Goal: Task Accomplishment & Management: Complete application form

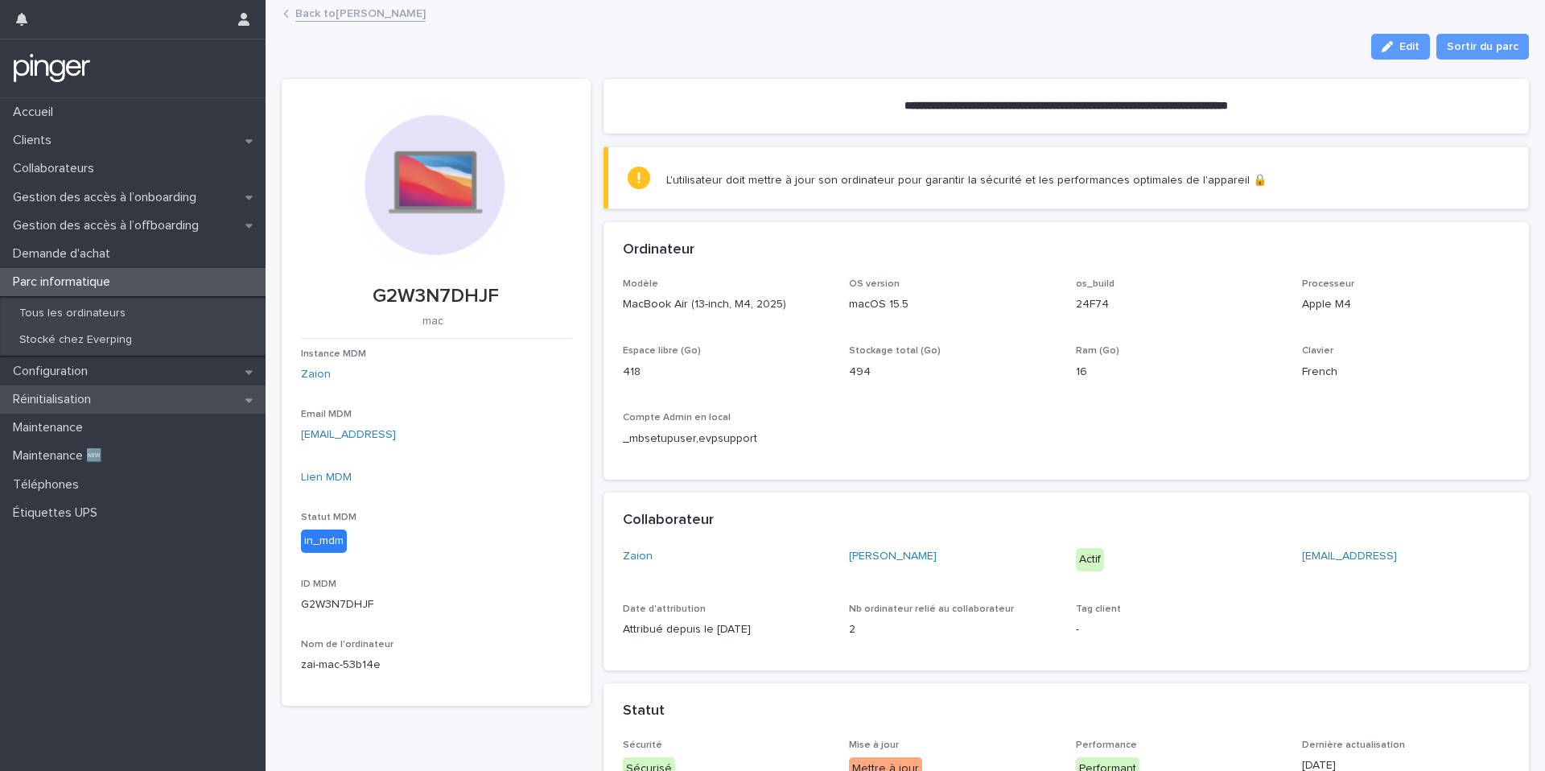
click at [171, 387] on div "Réinitialisation" at bounding box center [133, 400] width 266 height 28
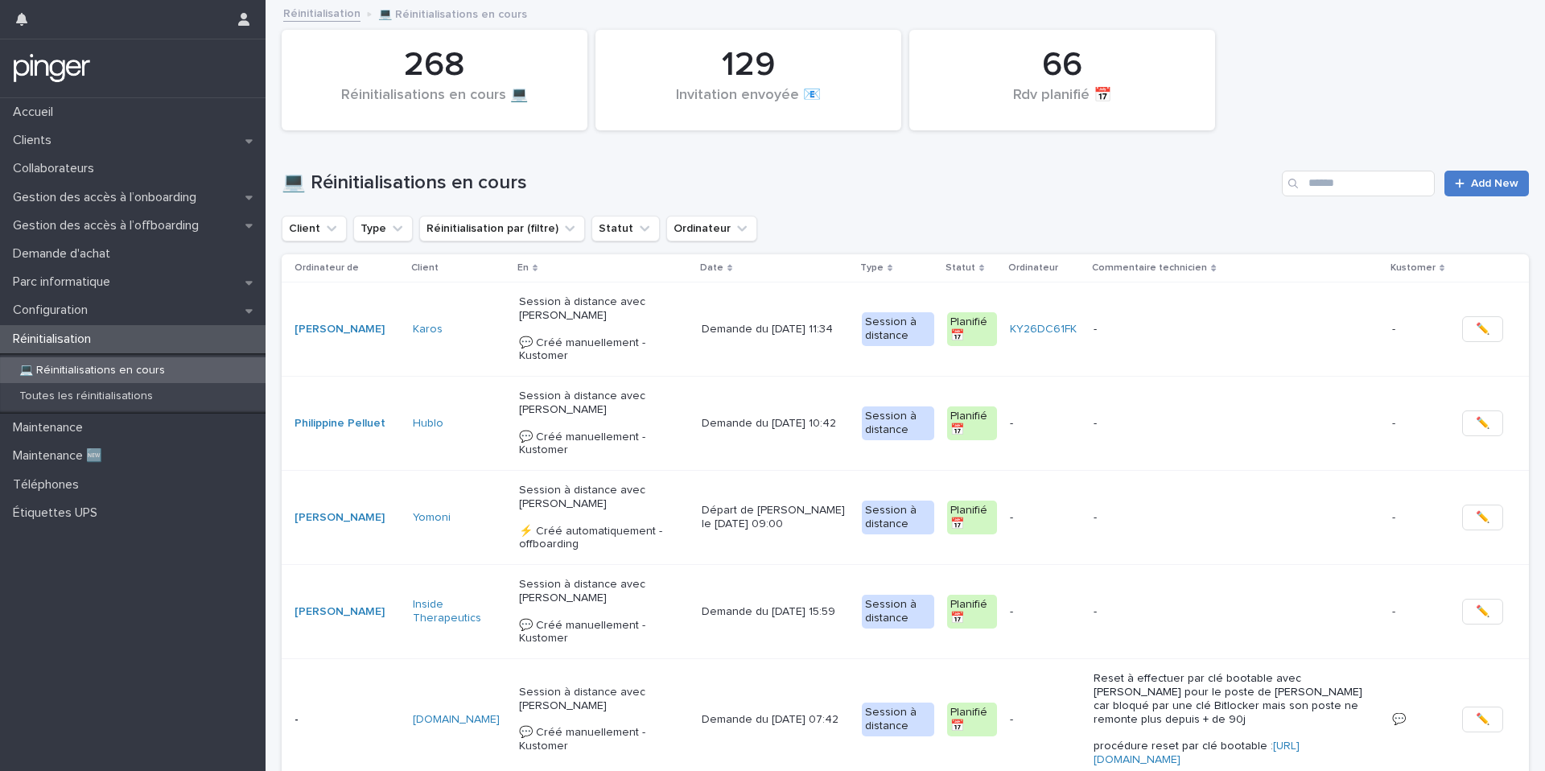
click at [1492, 184] on span "Add New" at bounding box center [1494, 183] width 47 height 11
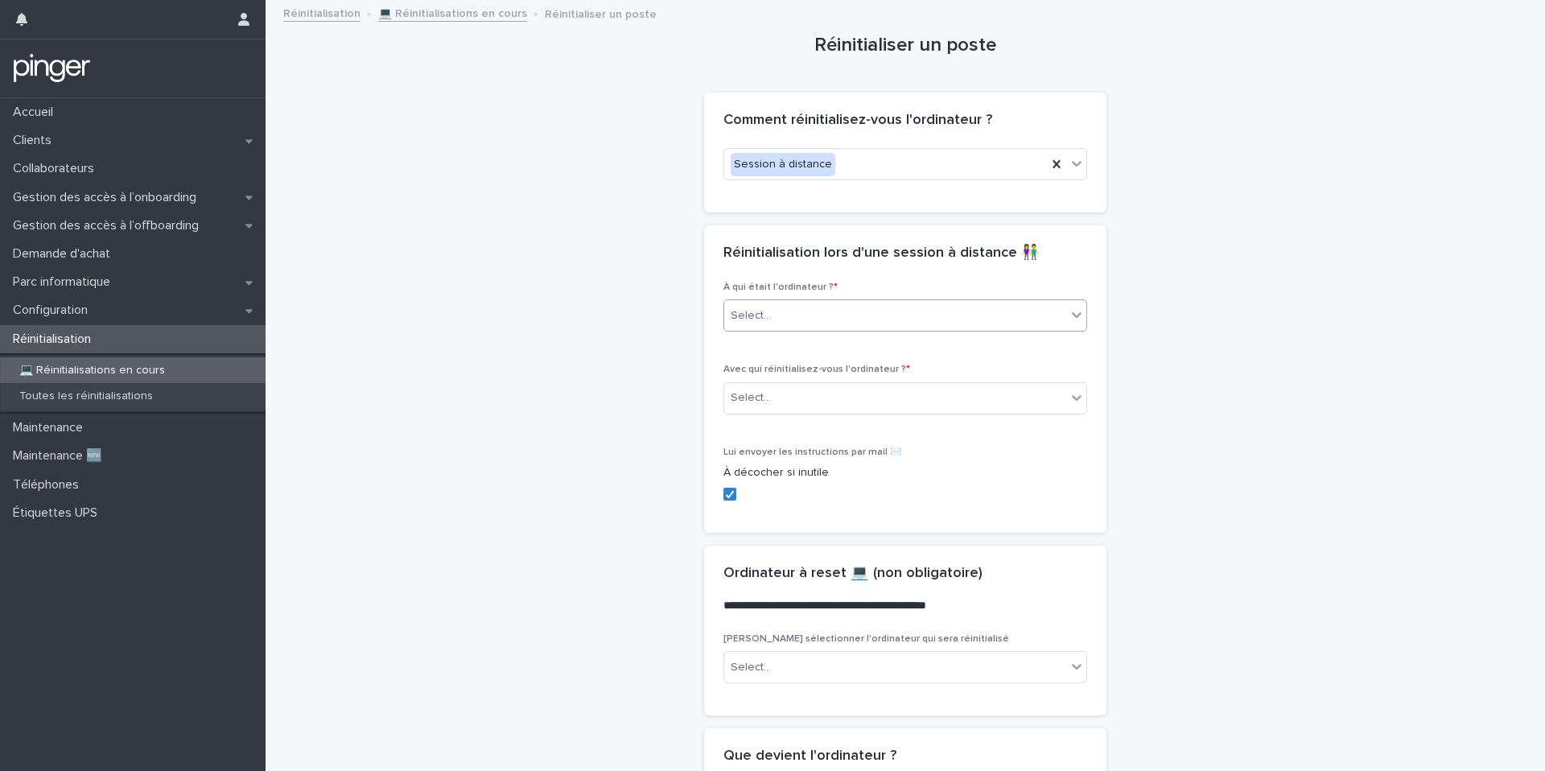
click at [844, 315] on div "Select..." at bounding box center [895, 316] width 342 height 27
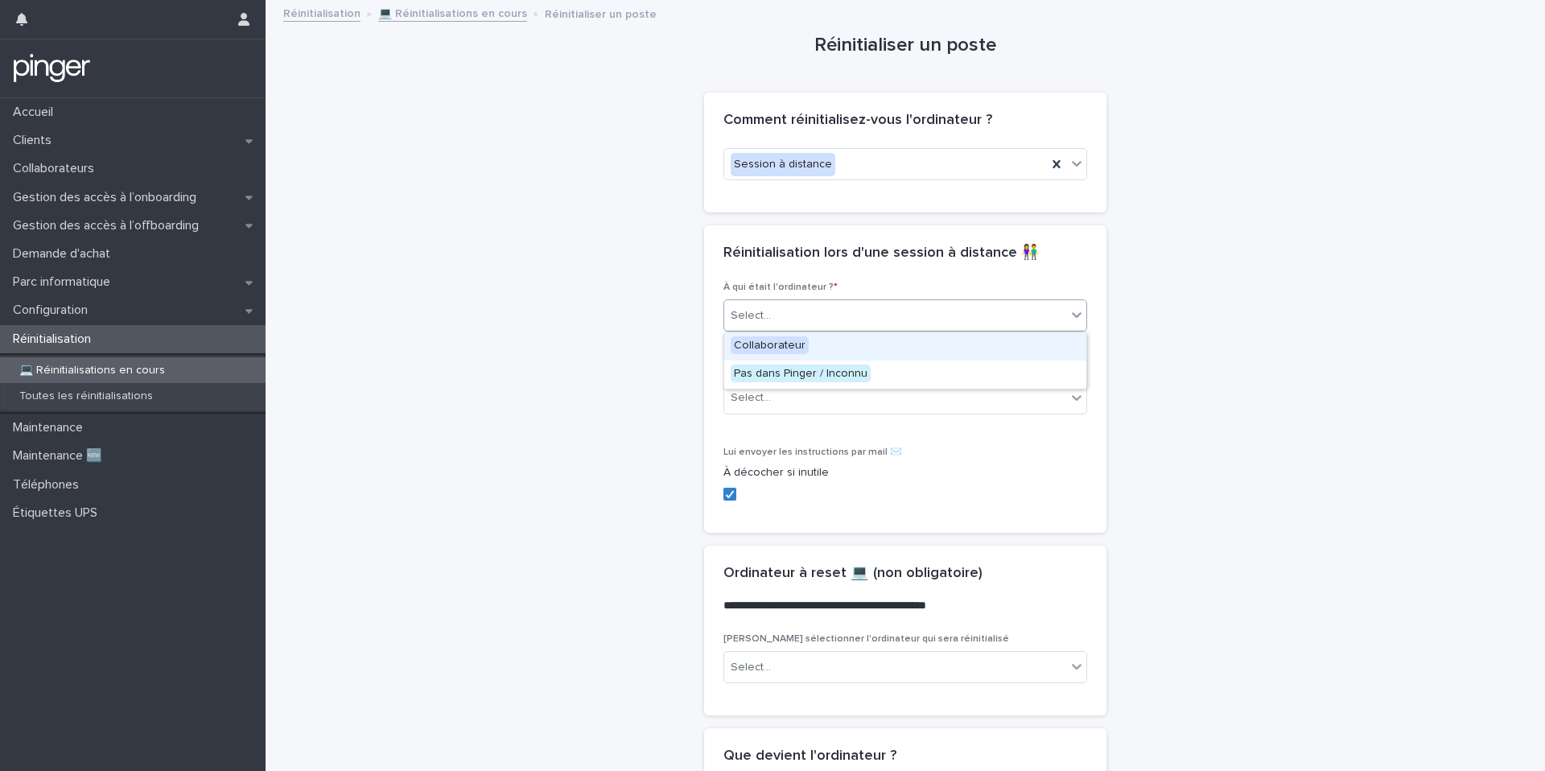
click at [841, 336] on div "Collaborateur" at bounding box center [905, 346] width 362 height 28
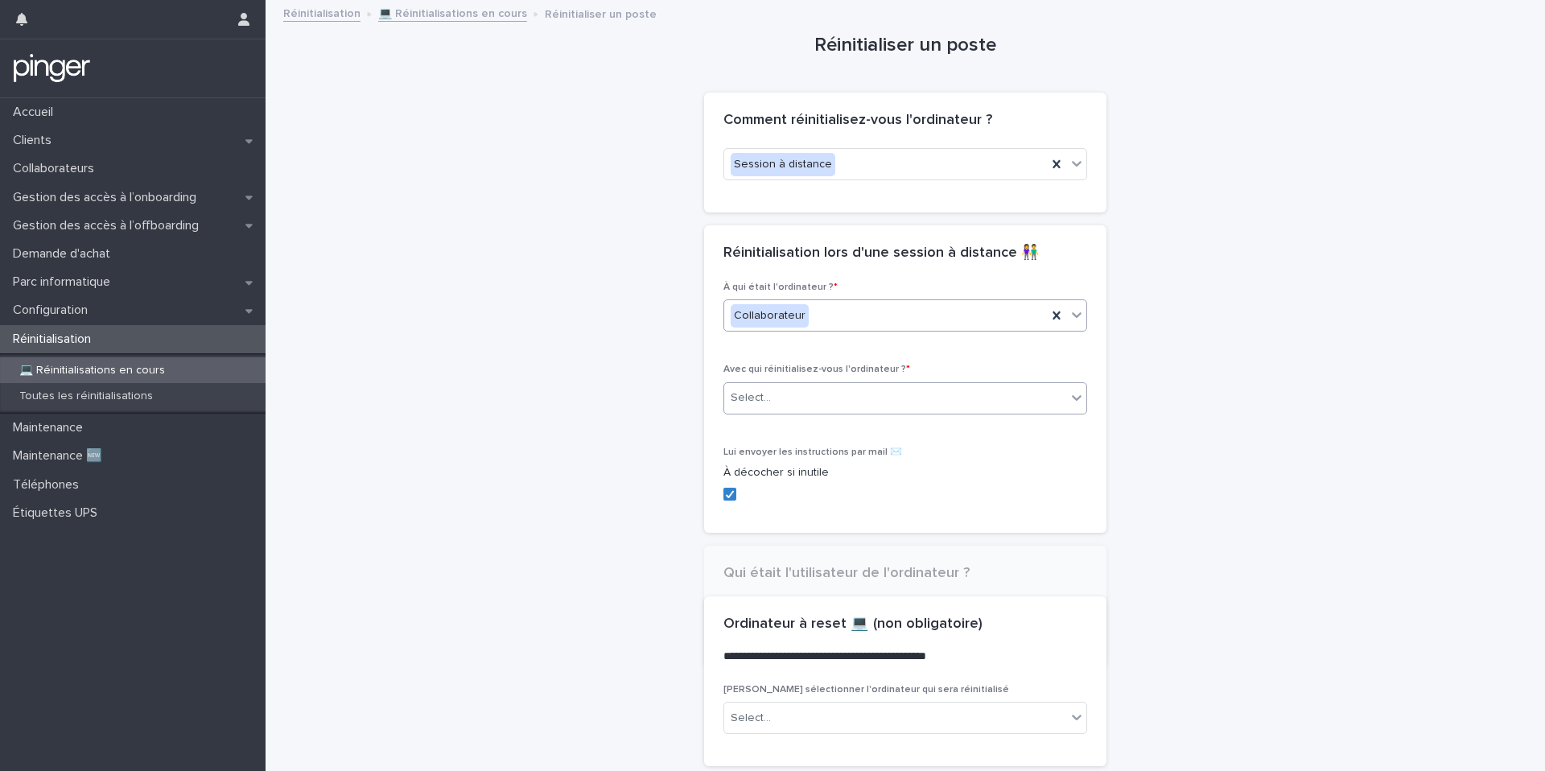
click at [813, 413] on div "Select..." at bounding box center [906, 398] width 364 height 32
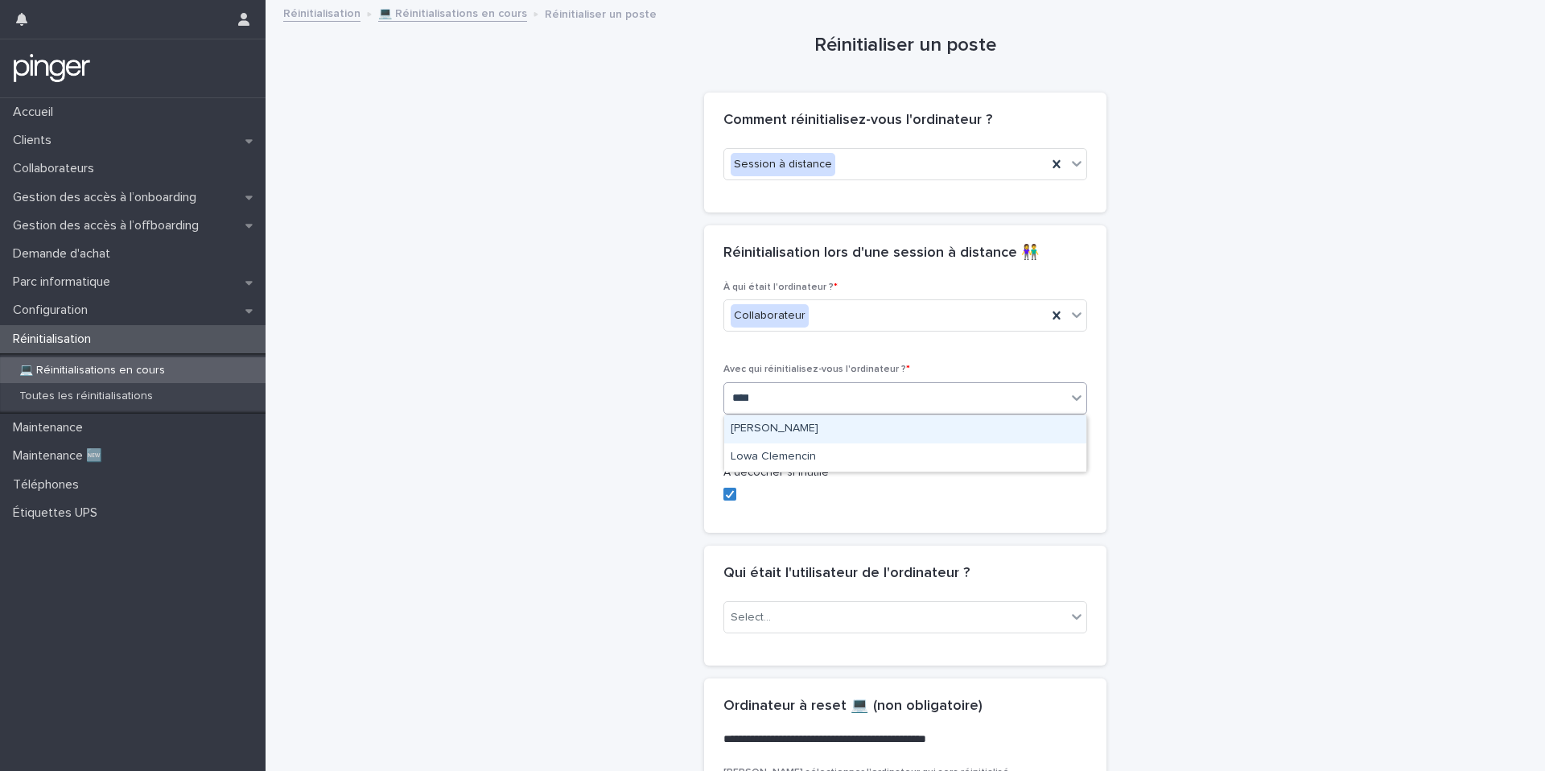
type input "*****"
click at [871, 431] on div "[PERSON_NAME]" at bounding box center [905, 429] width 362 height 28
click at [837, 608] on div "Select..." at bounding box center [895, 617] width 342 height 27
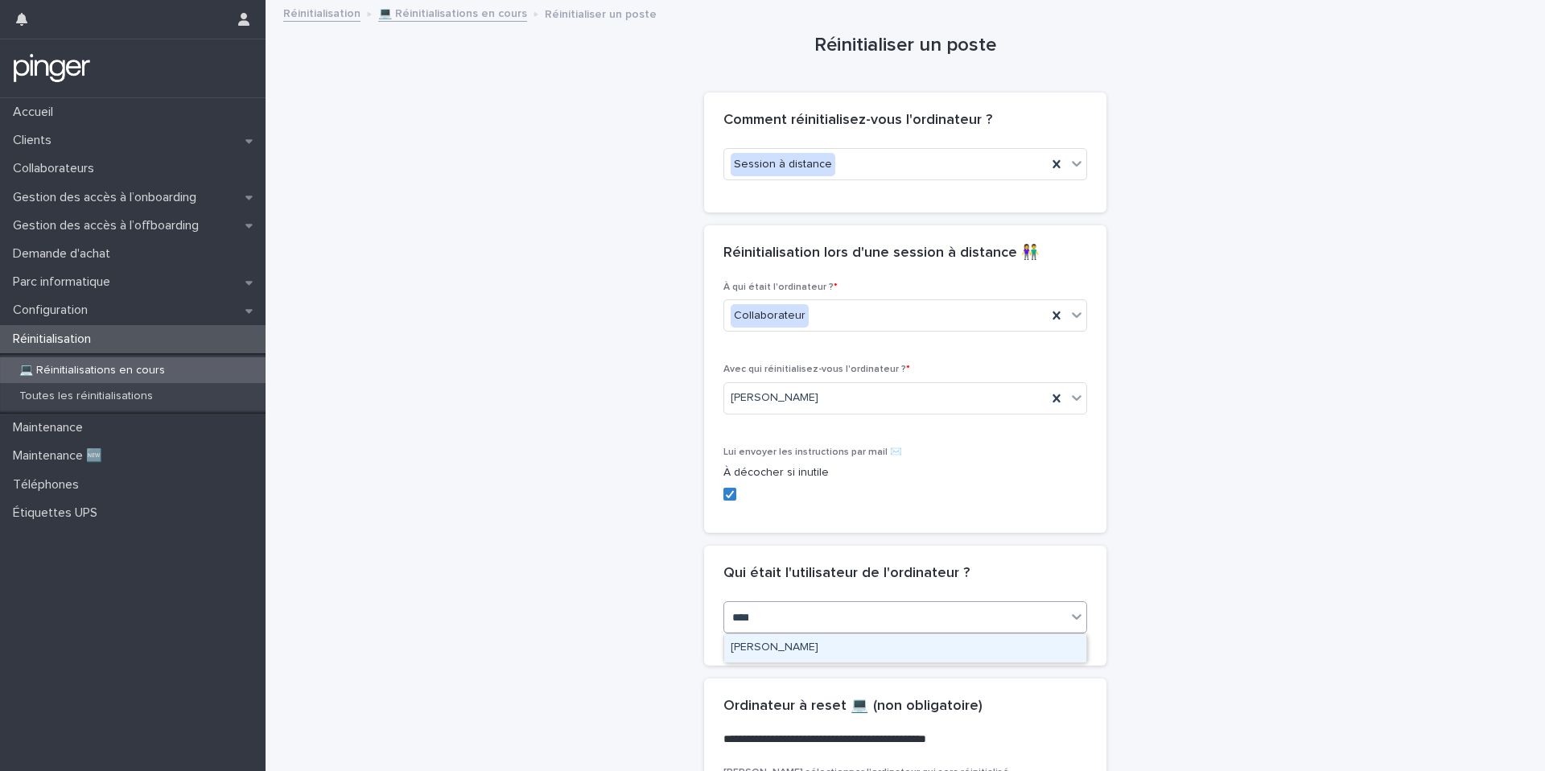
type input "*****"
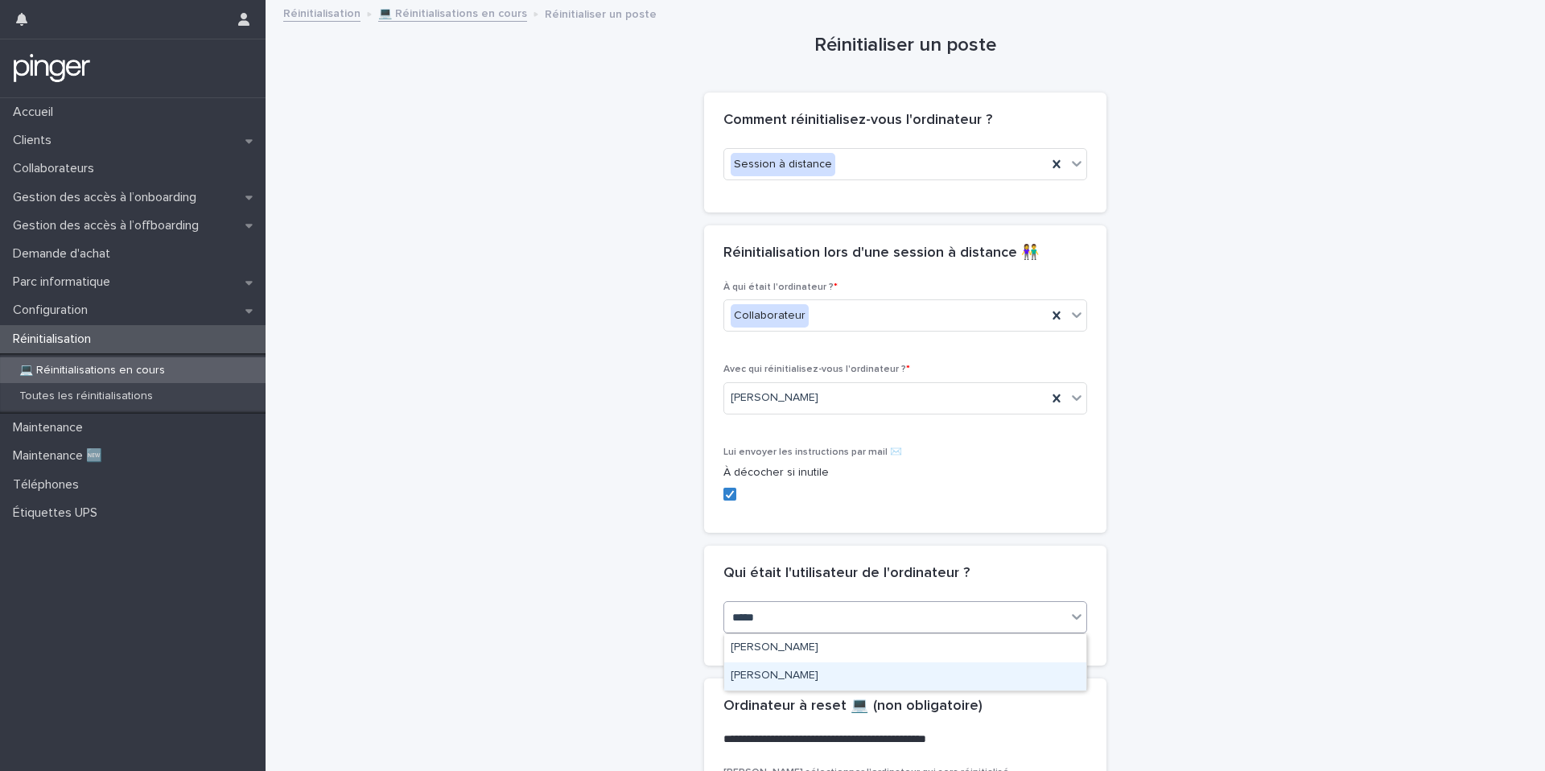
click at [830, 679] on div "[PERSON_NAME]" at bounding box center [905, 676] width 362 height 28
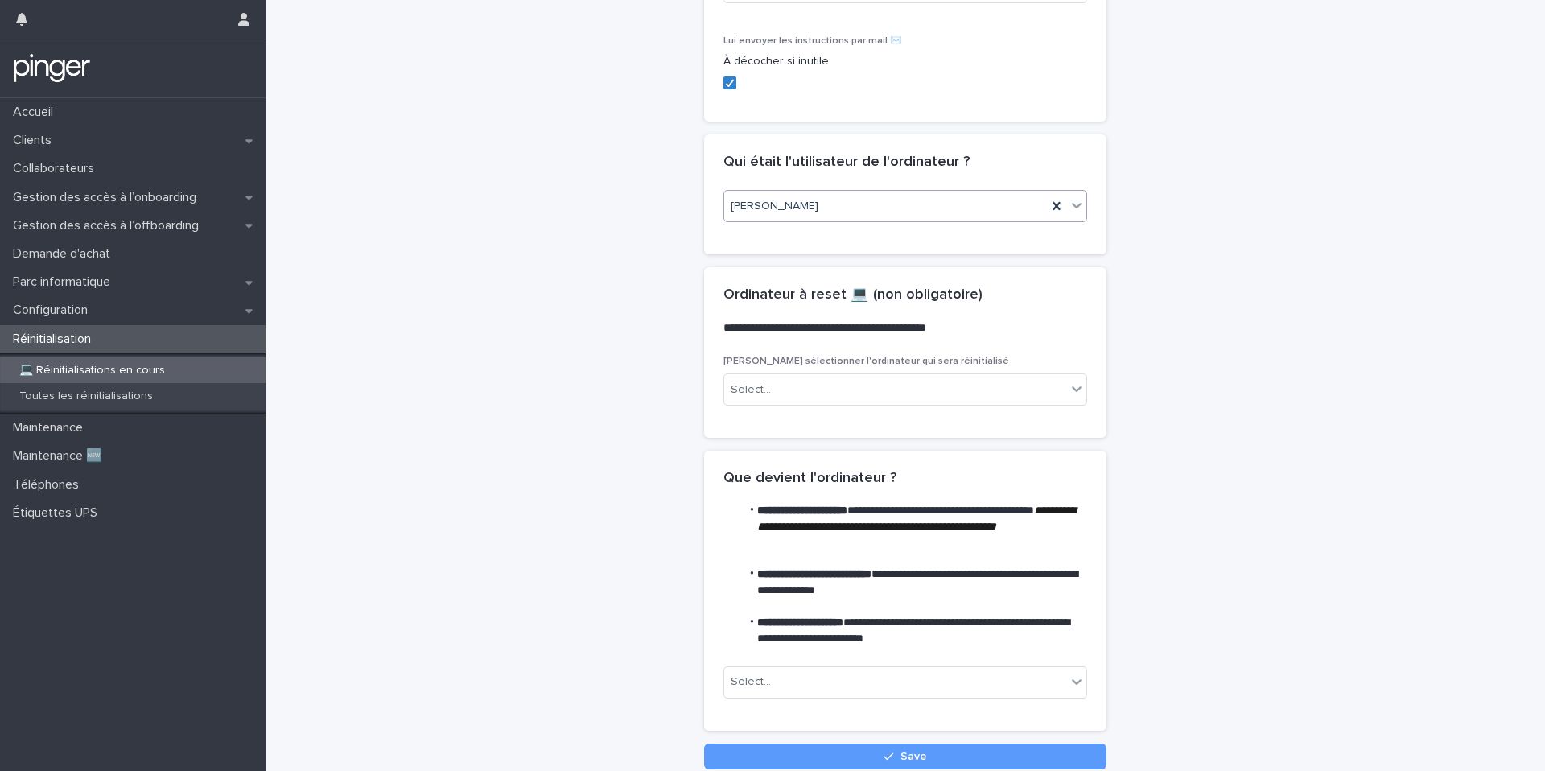
scroll to position [432, 0]
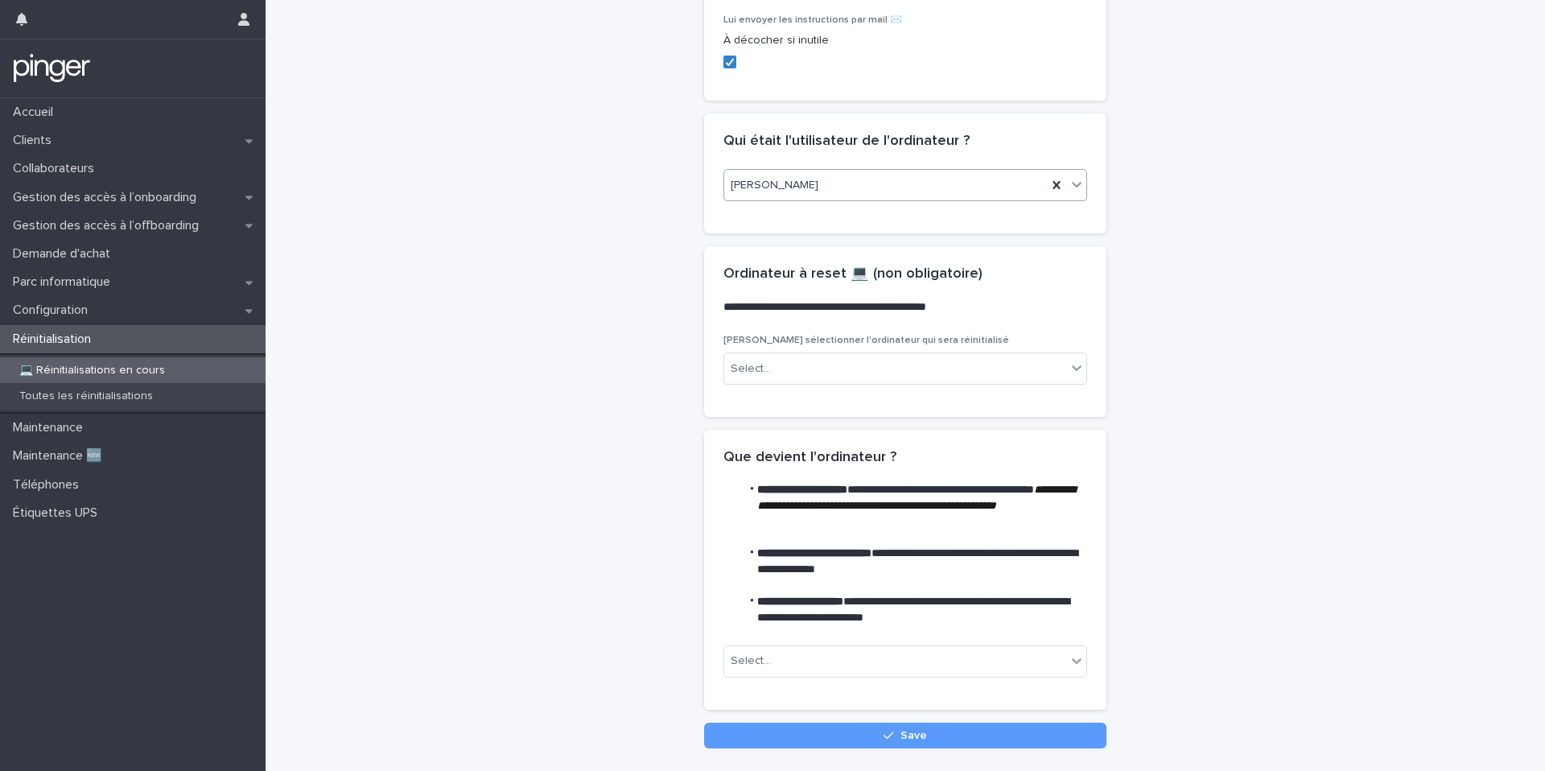
click at [833, 643] on div "**********" at bounding box center [905, 538] width 402 height 216
click at [830, 673] on div "Select..." at bounding box center [895, 661] width 342 height 27
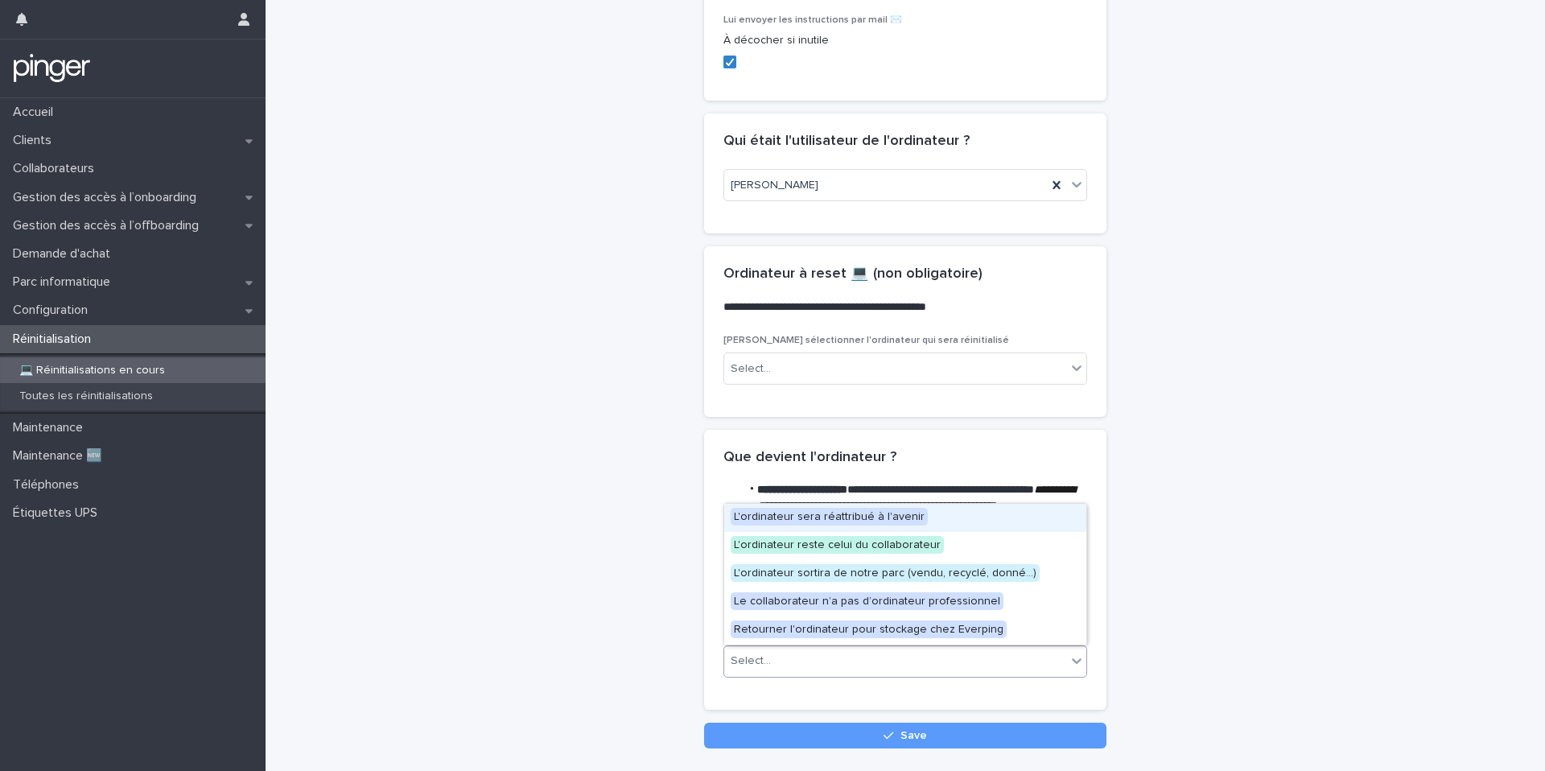
click at [890, 514] on span "L'ordinateur sera réattribué à l'avenir" at bounding box center [829, 517] width 197 height 18
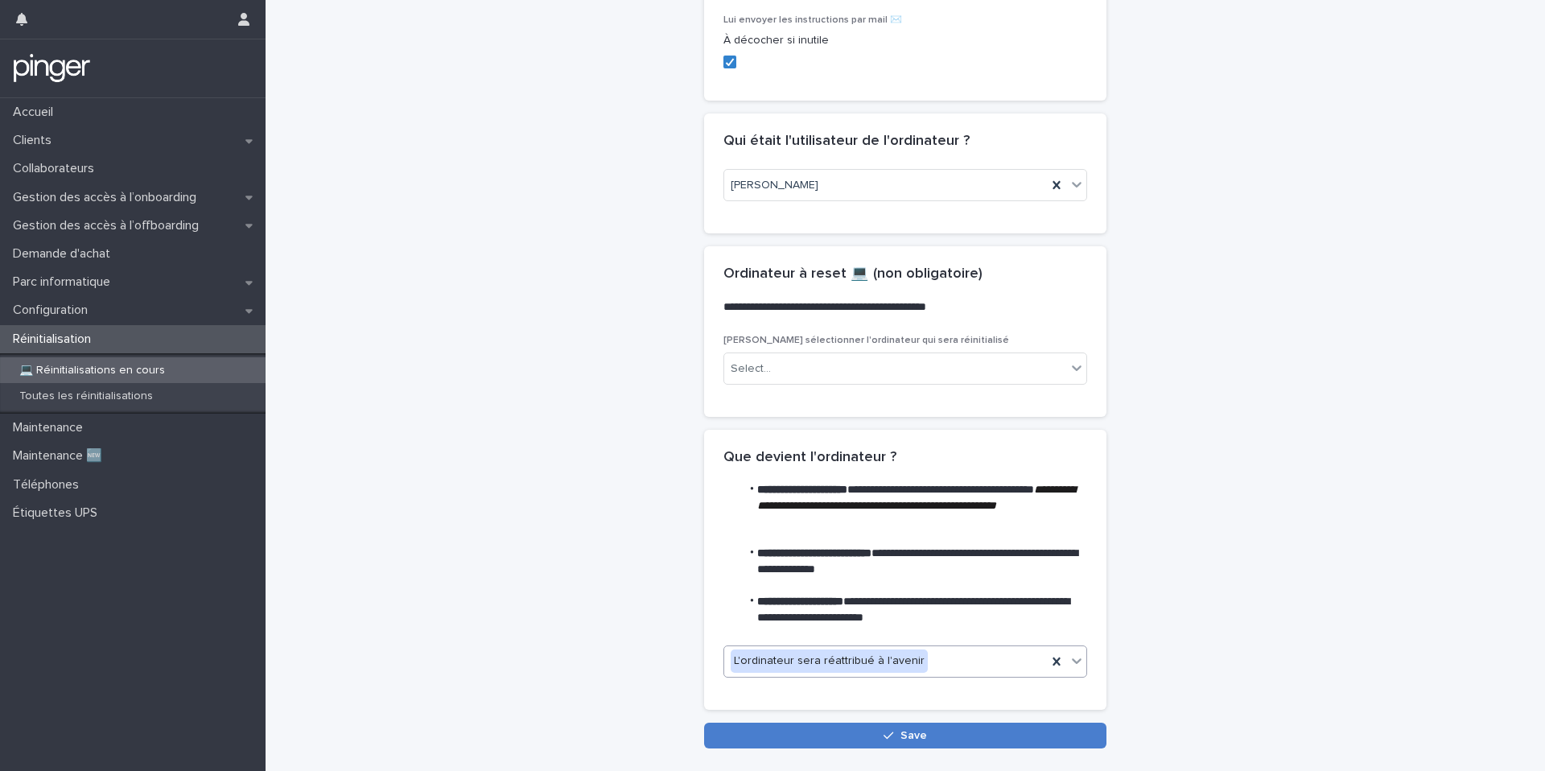
click at [839, 740] on button "Save" at bounding box center [905, 736] width 402 height 26
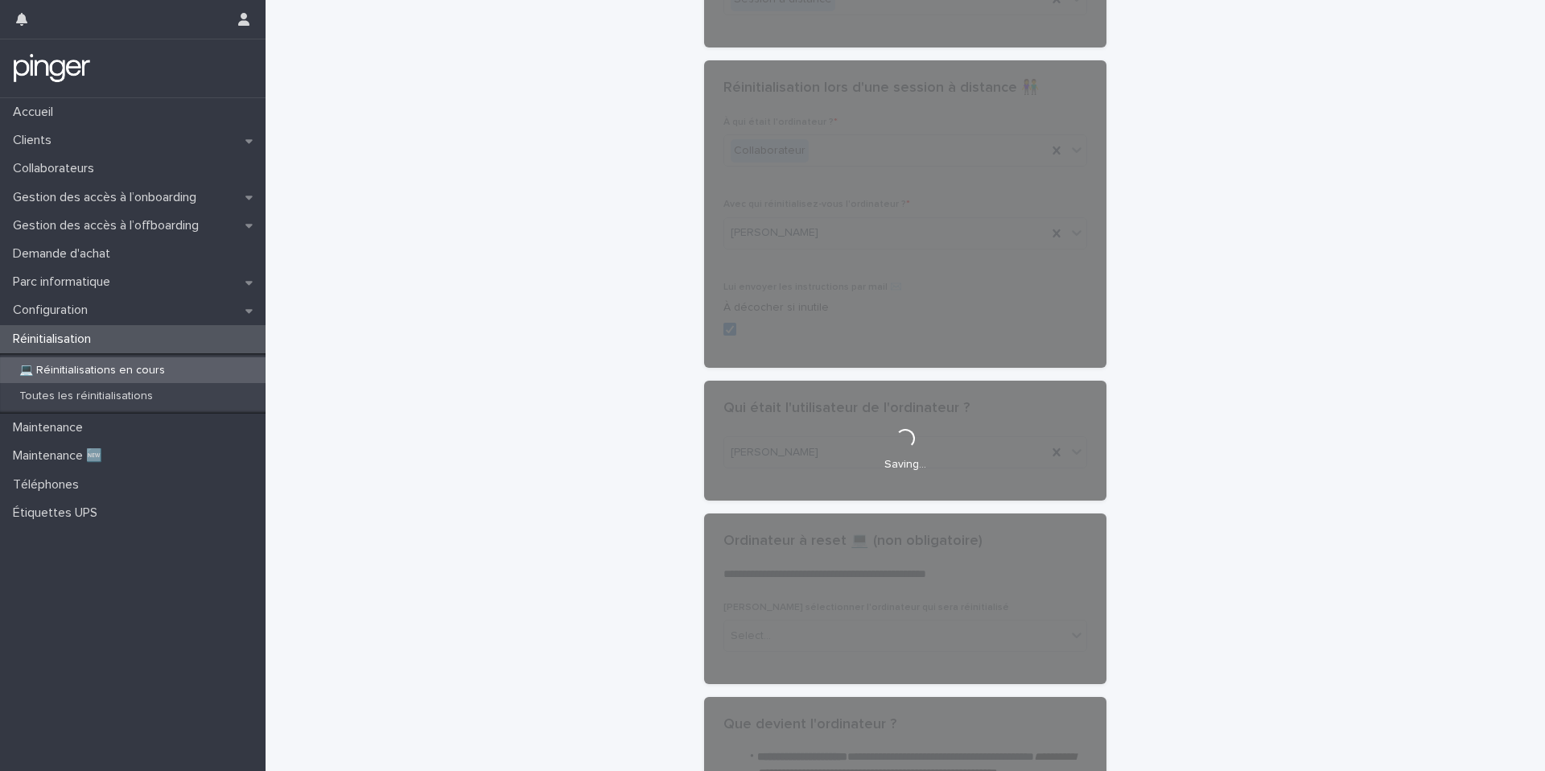
scroll to position [0, 0]
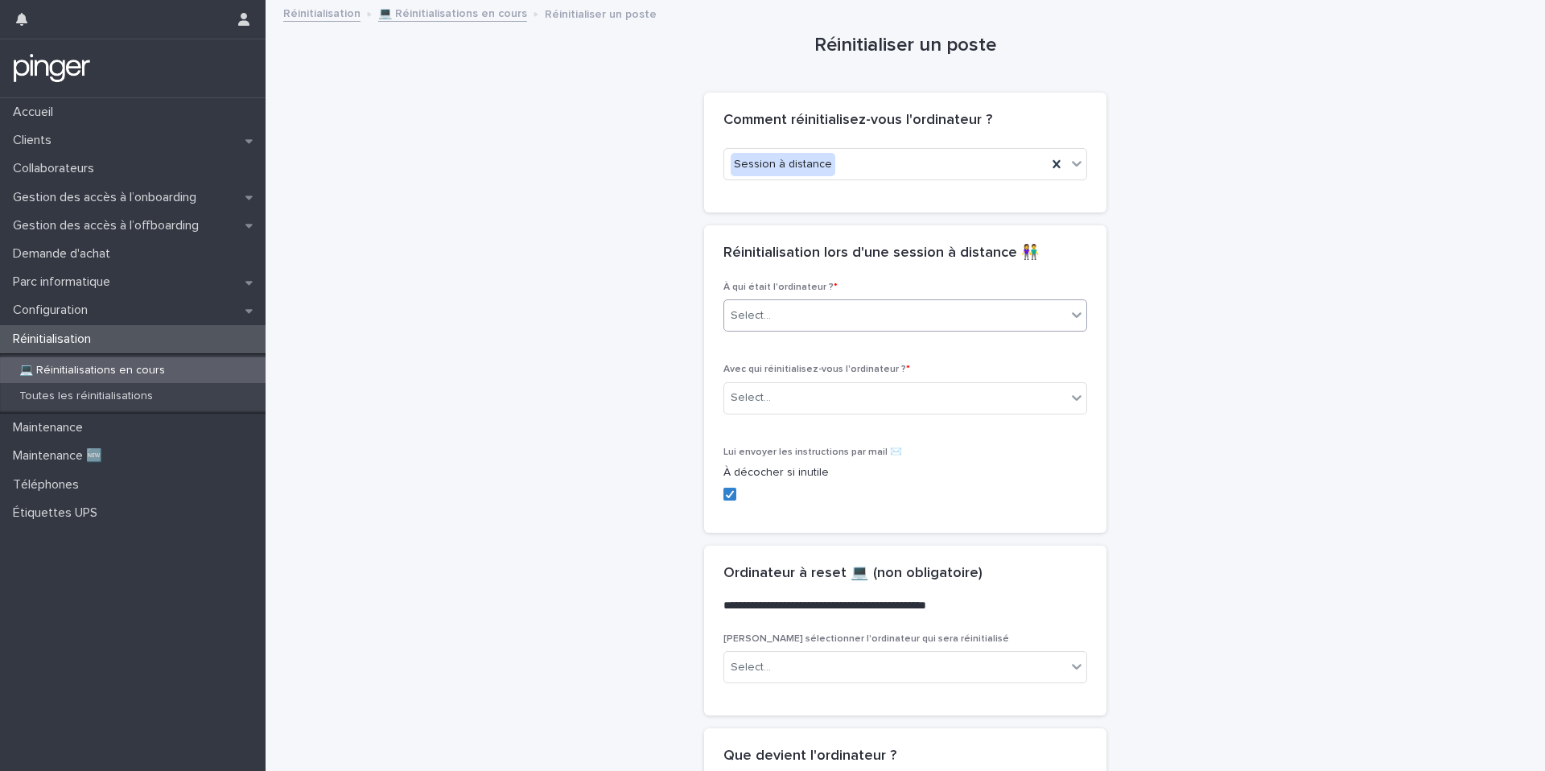
click at [784, 317] on div "Select..." at bounding box center [895, 316] width 342 height 27
type input "*"
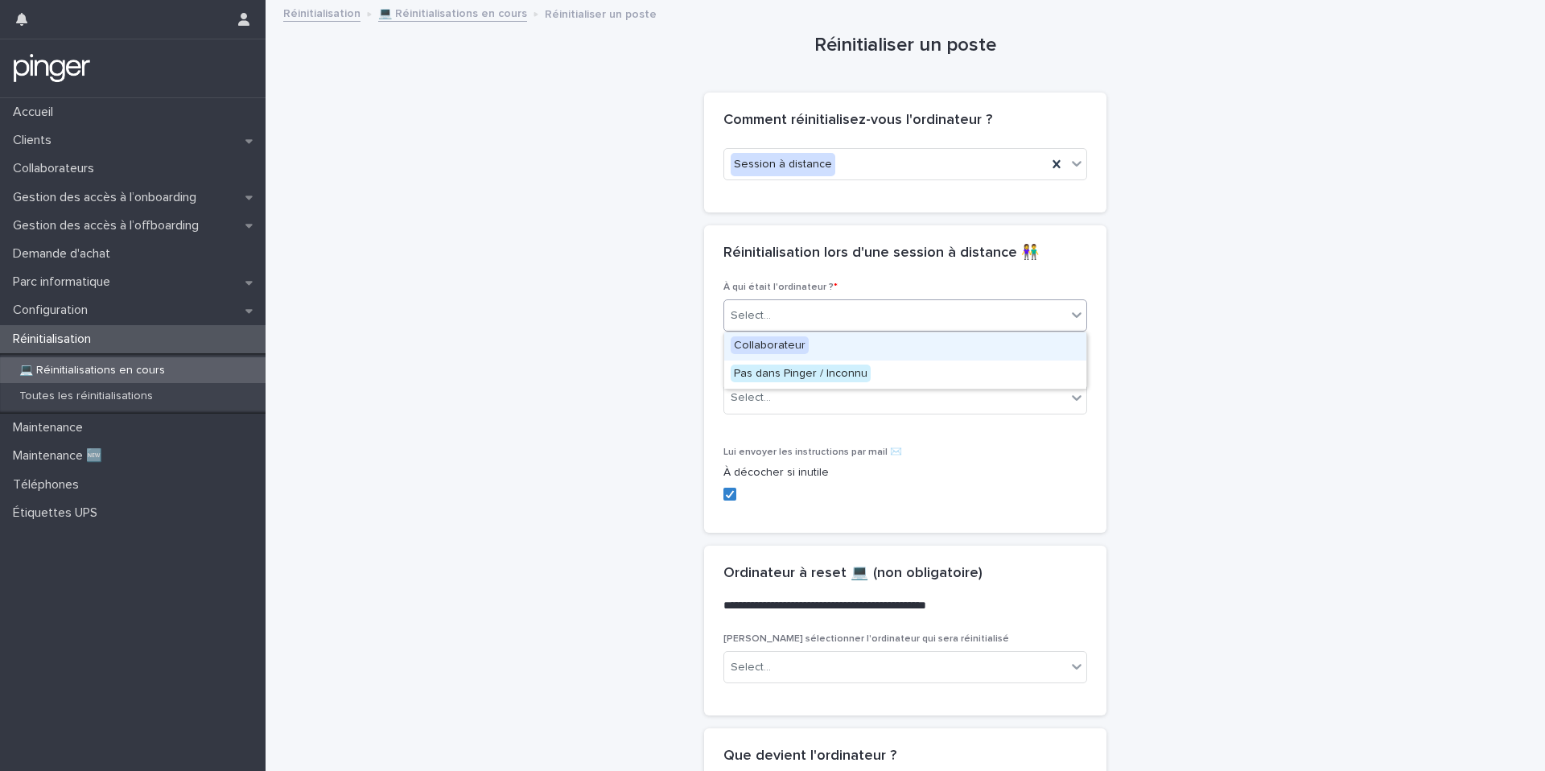
click at [775, 349] on span "Collaborateur" at bounding box center [770, 345] width 78 height 18
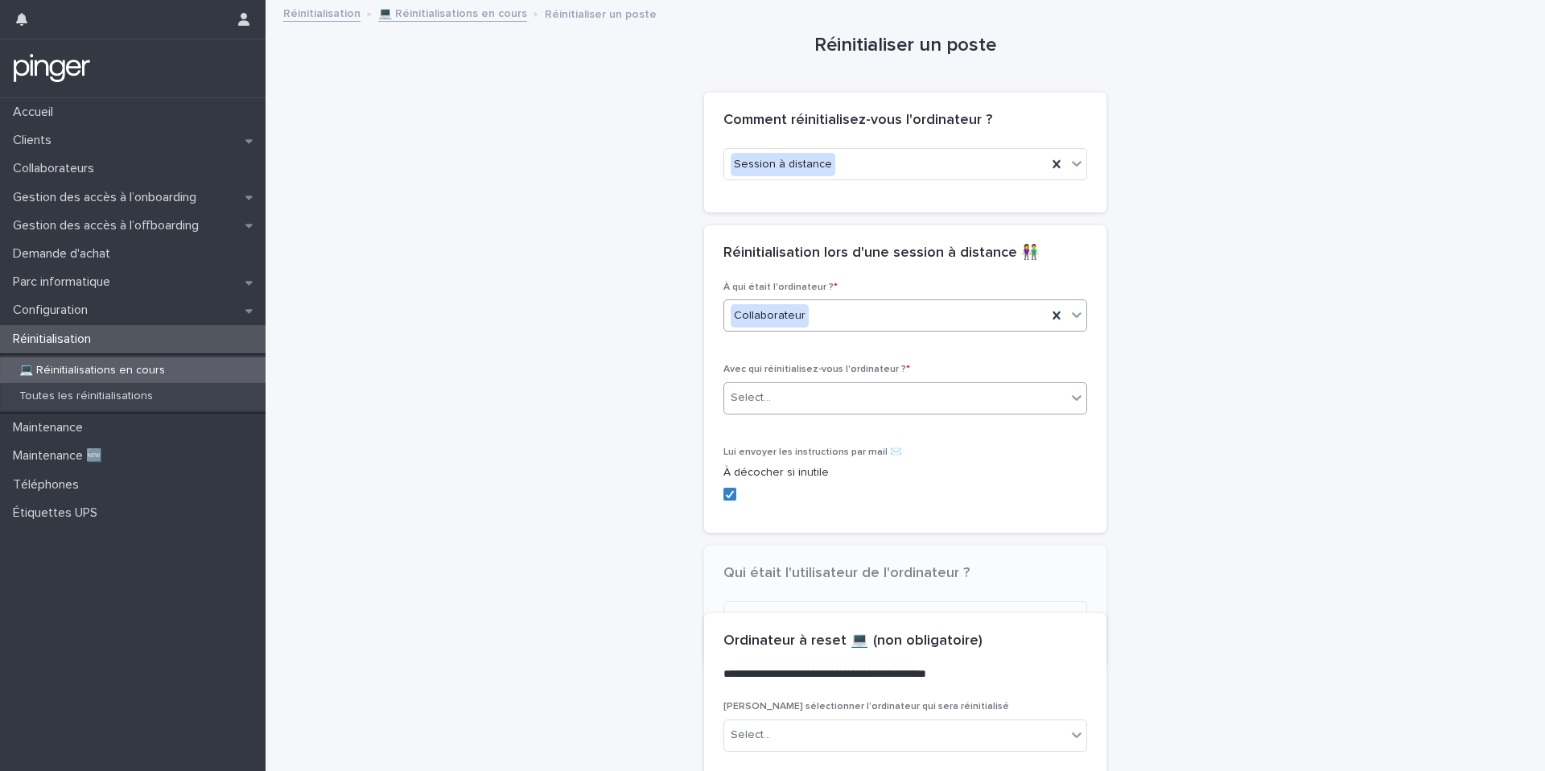
click at [770, 399] on div "Select..." at bounding box center [895, 398] width 342 height 27
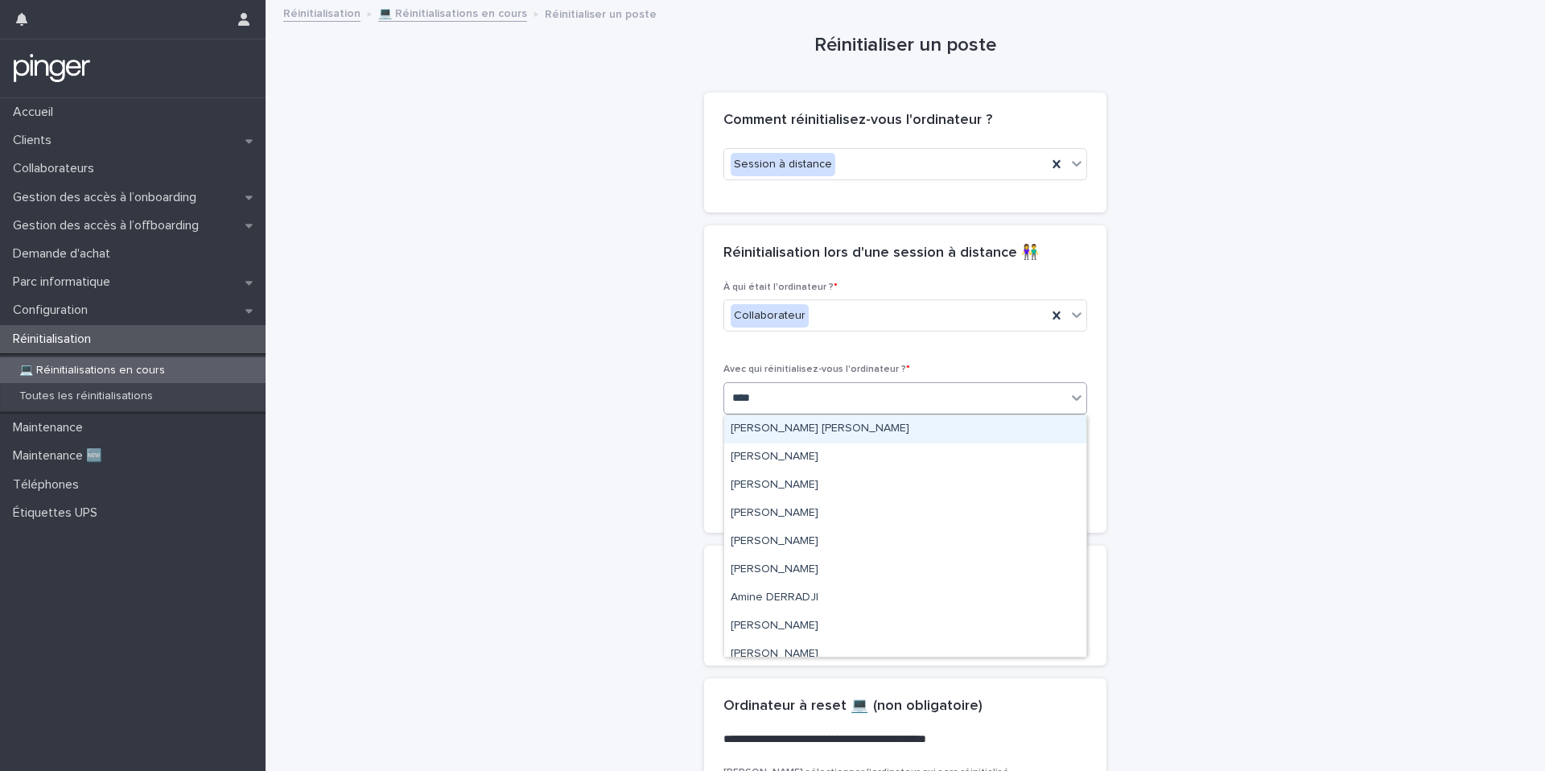
type input "*****"
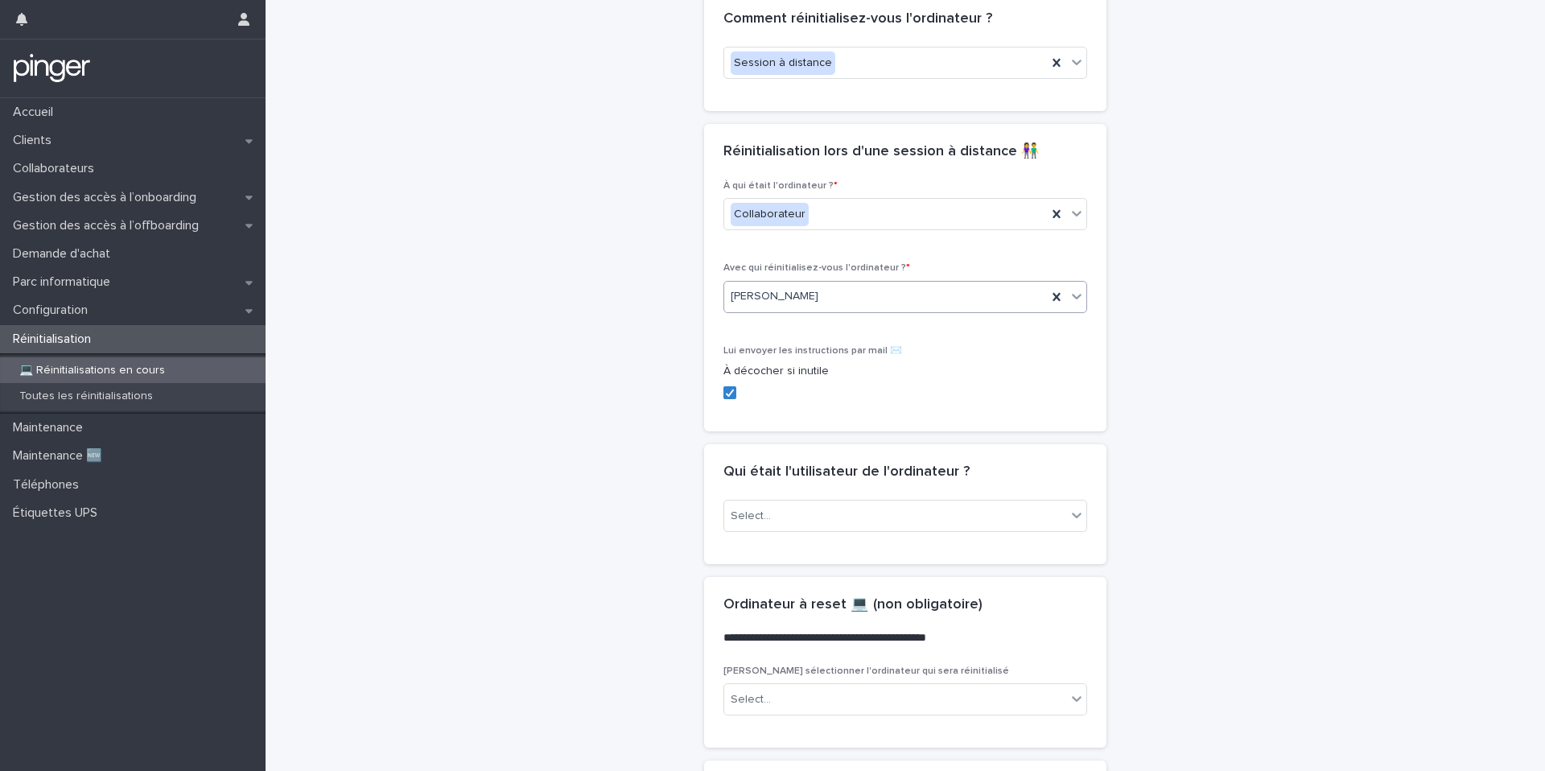
scroll to position [127, 0]
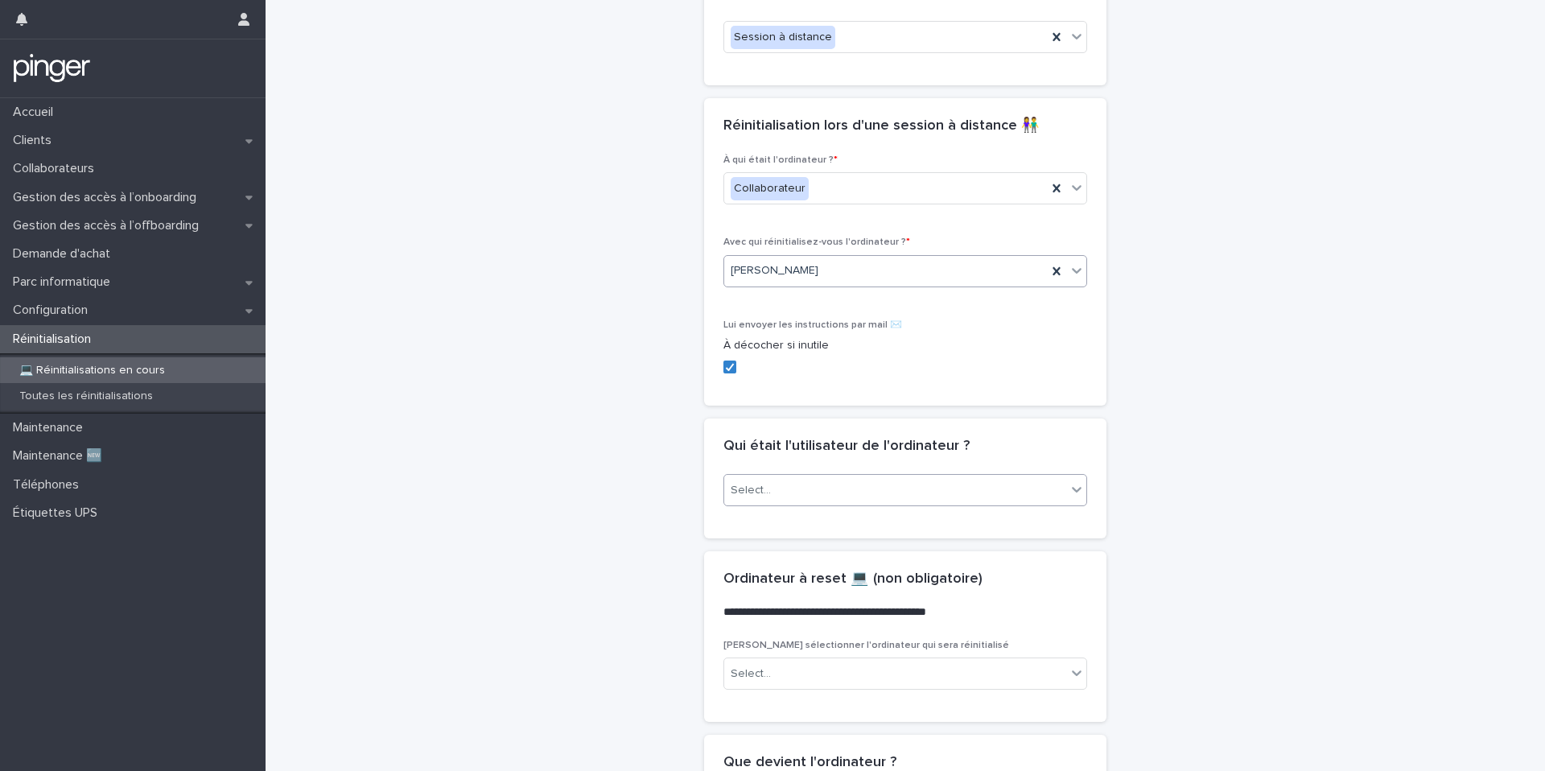
click at [851, 485] on div "Select..." at bounding box center [895, 490] width 342 height 27
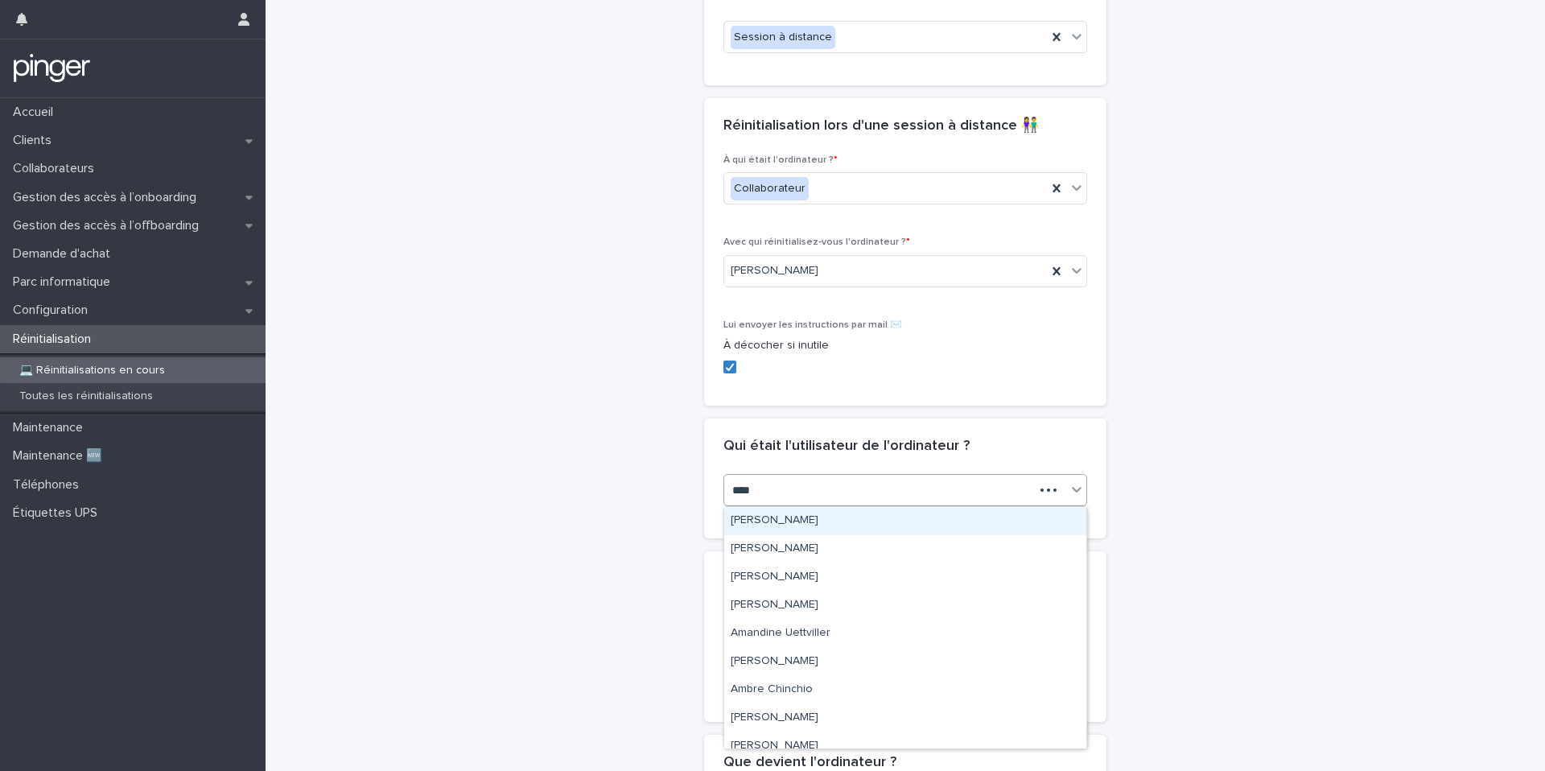
type input "*****"
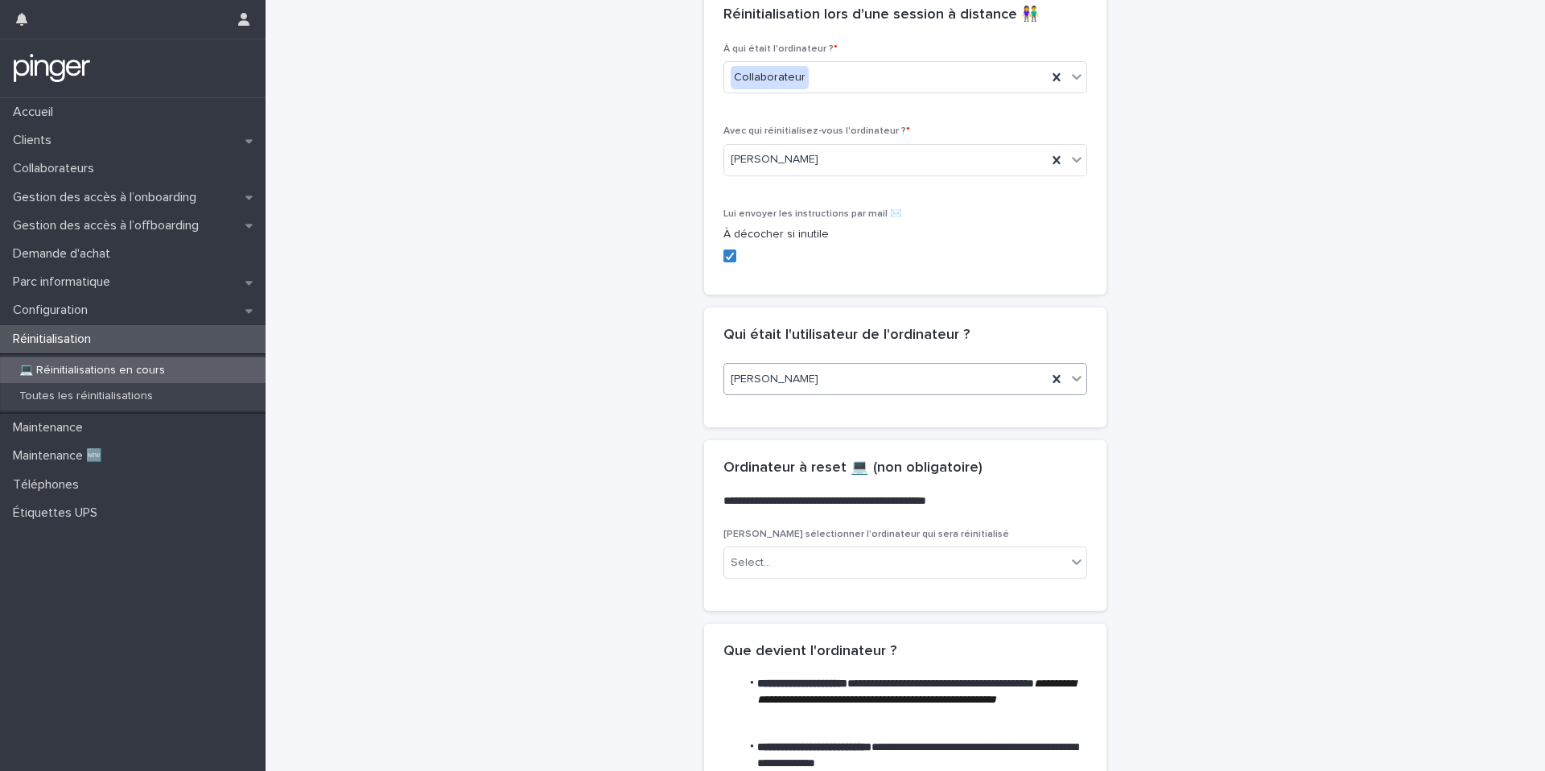
scroll to position [490, 0]
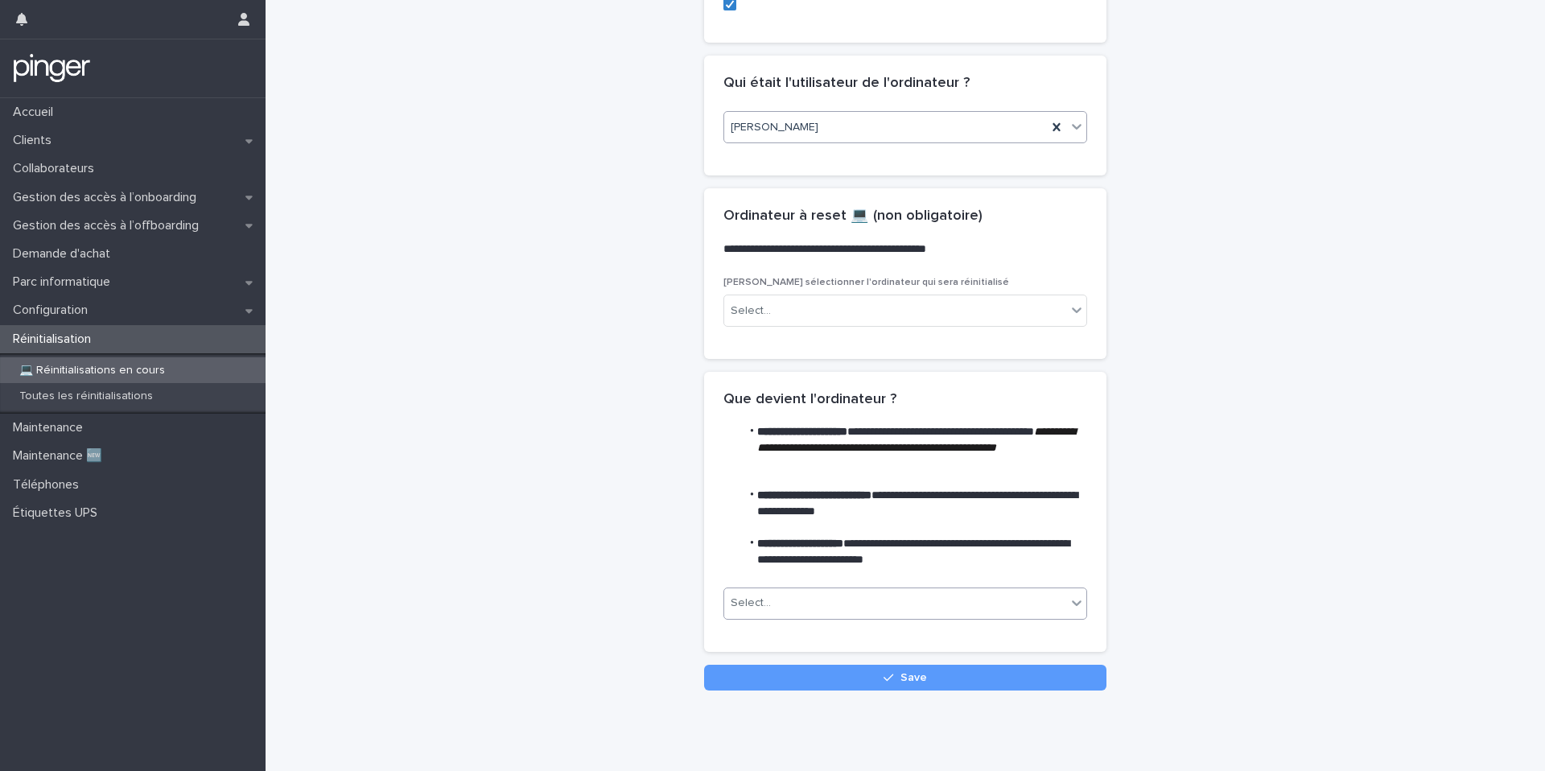
click at [881, 604] on div "Select..." at bounding box center [895, 603] width 342 height 27
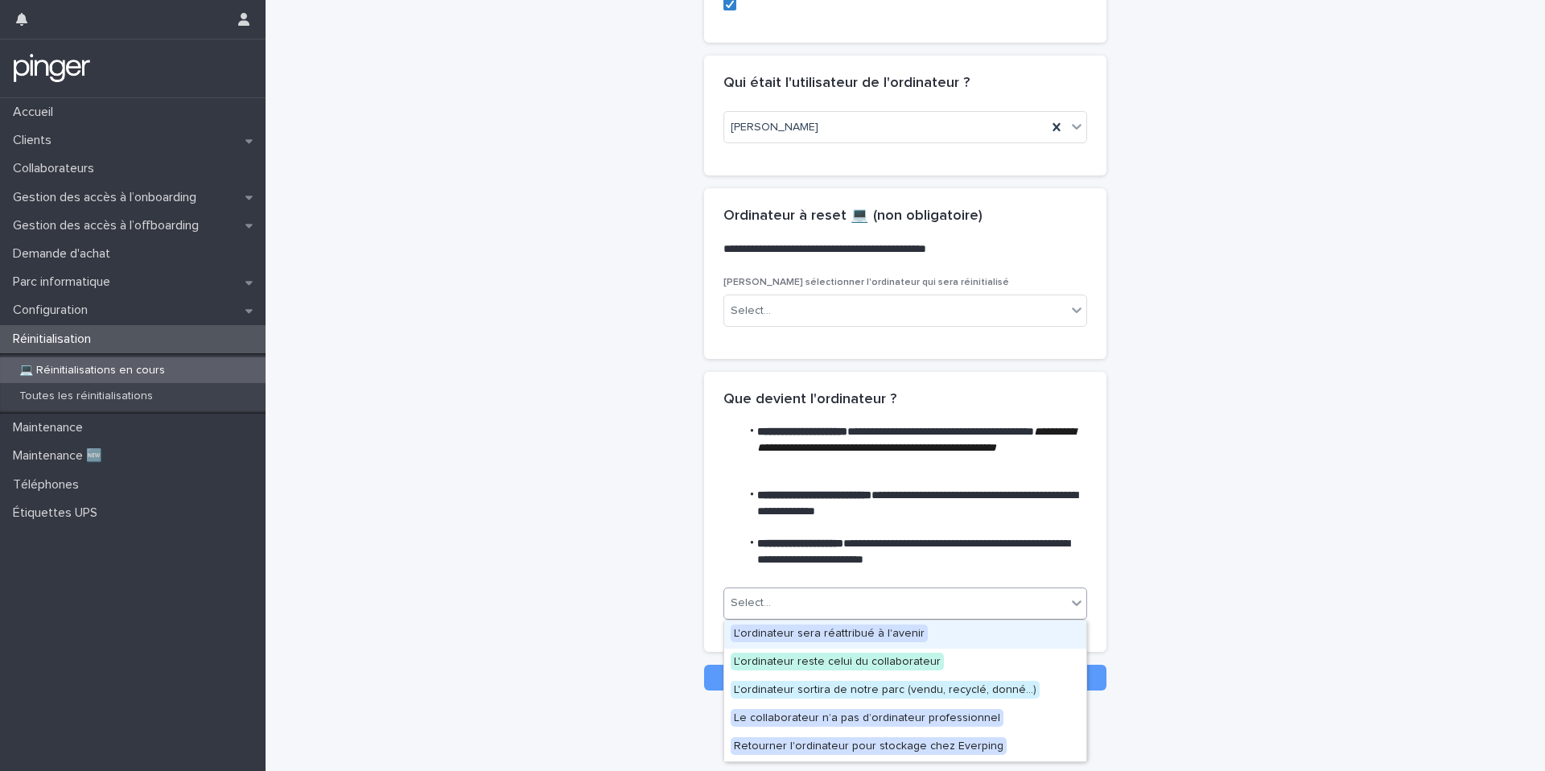
click at [880, 639] on span "L'ordinateur sera réattribué à l'avenir" at bounding box center [829, 634] width 197 height 18
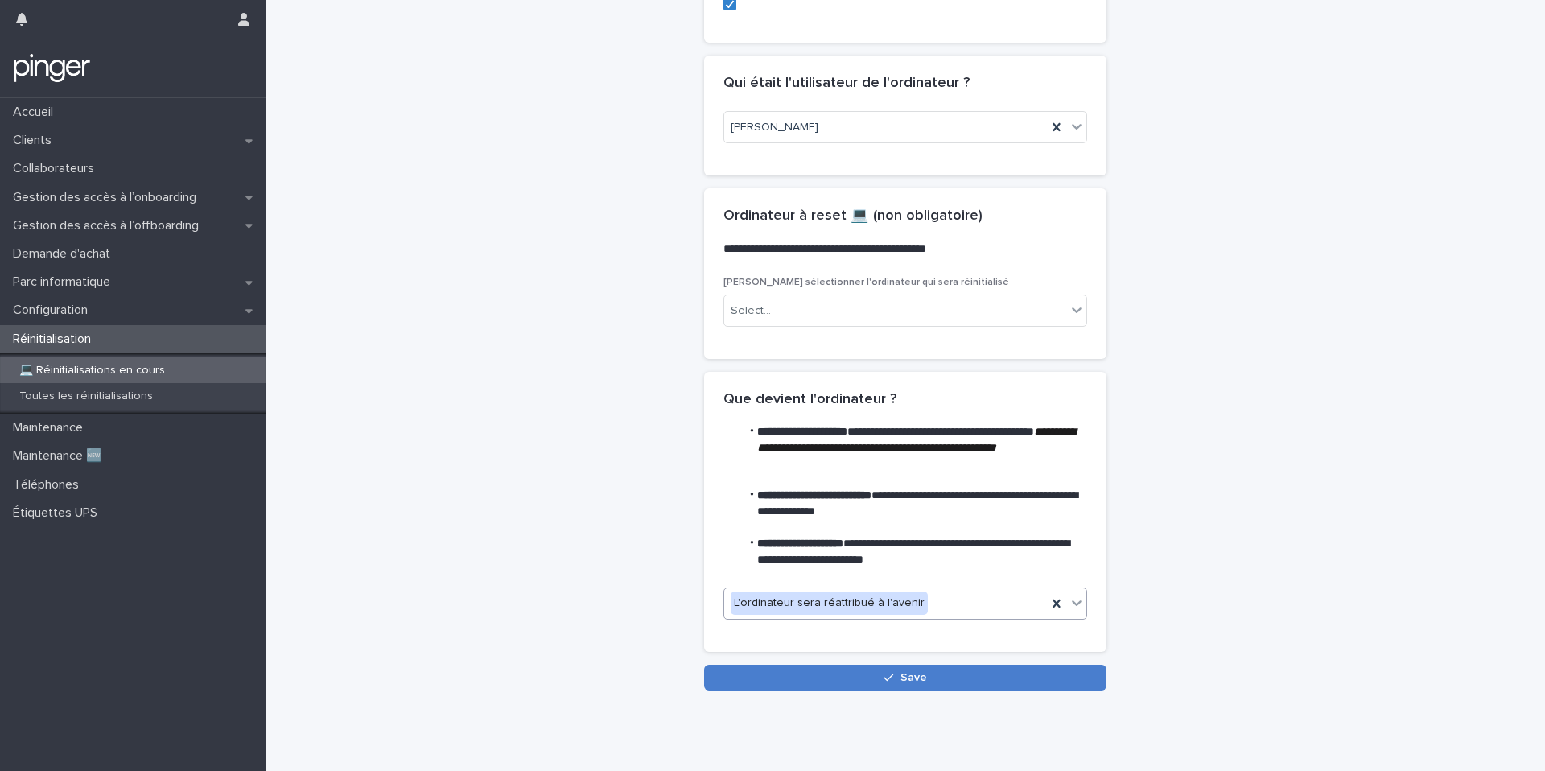
click at [863, 679] on button "Save" at bounding box center [905, 678] width 402 height 26
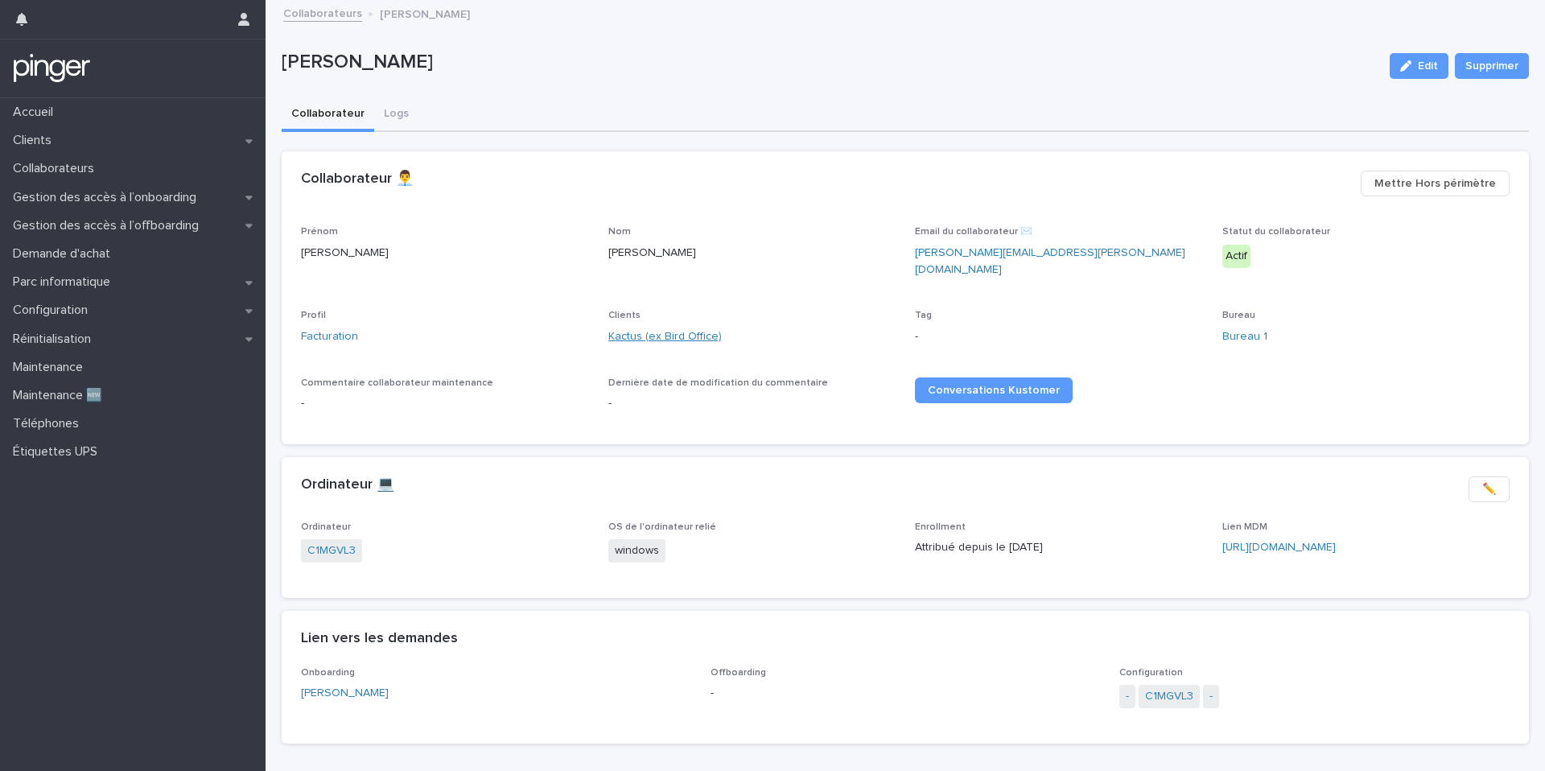
click at [648, 328] on link "Kactus (ex Bird Office)" at bounding box center [665, 336] width 113 height 17
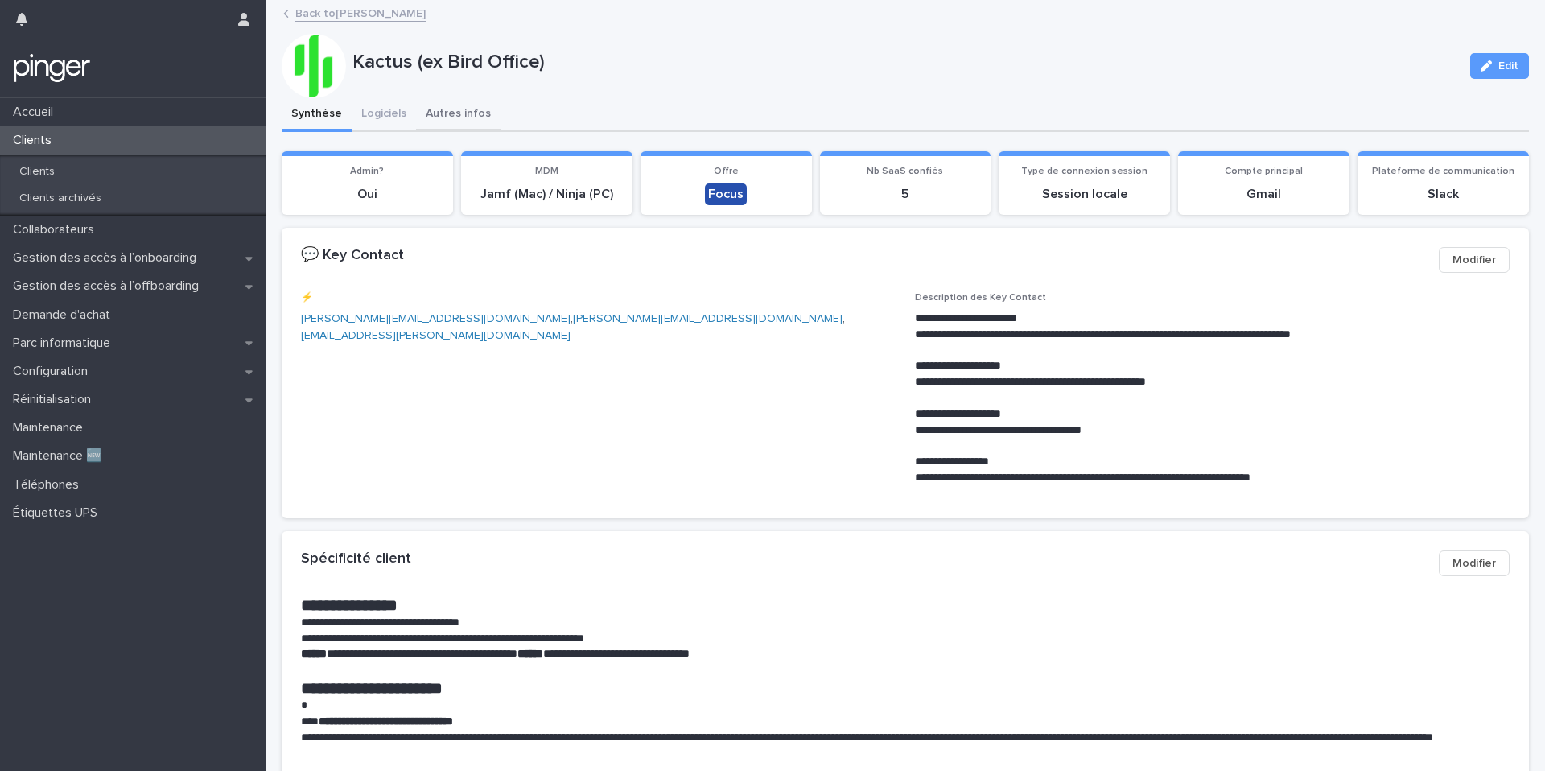
click at [464, 116] on button "Autres infos" at bounding box center [458, 115] width 85 height 34
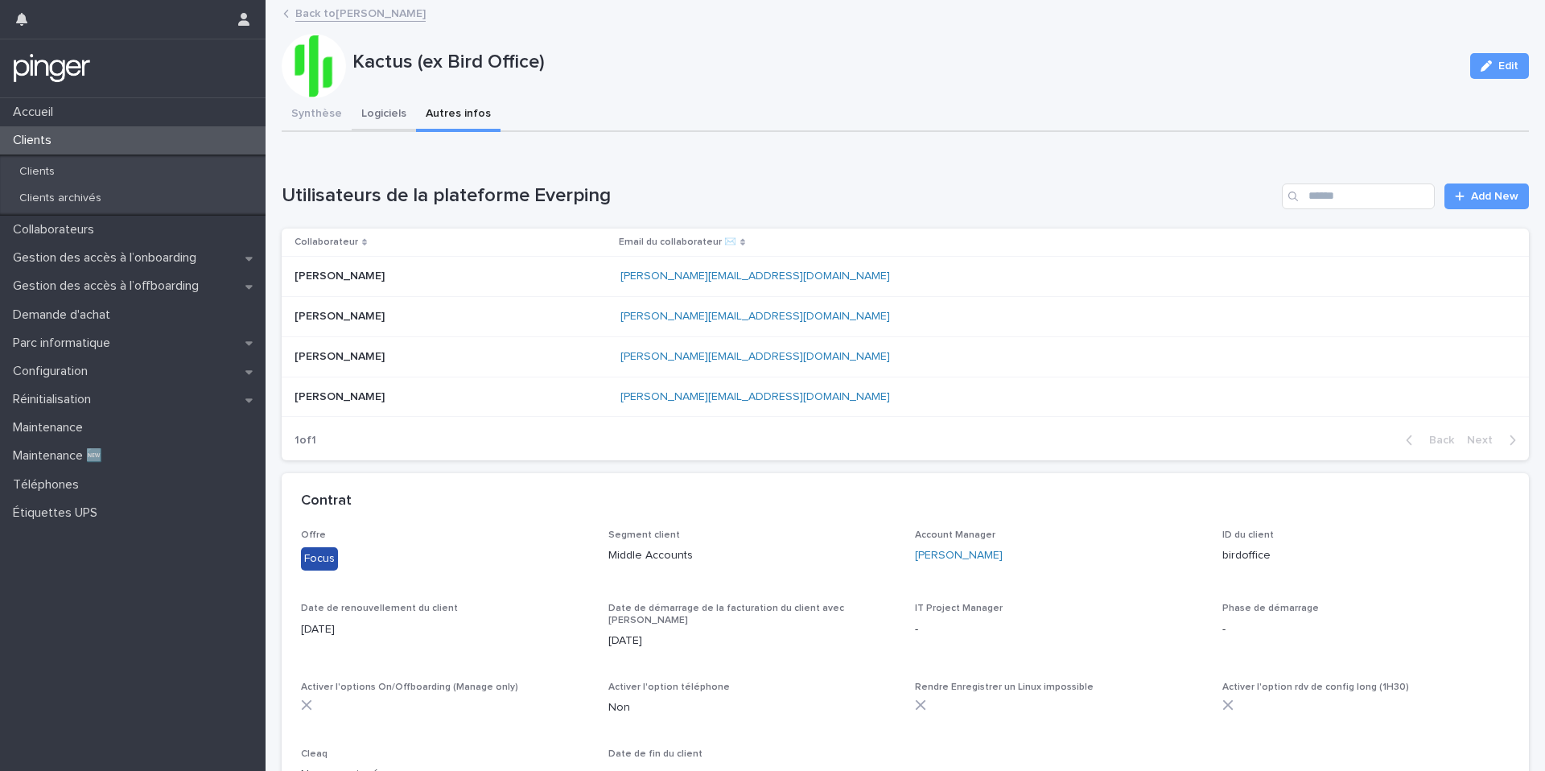
click at [378, 104] on button "Logiciels" at bounding box center [384, 115] width 64 height 34
